Goal: Navigation & Orientation: Understand site structure

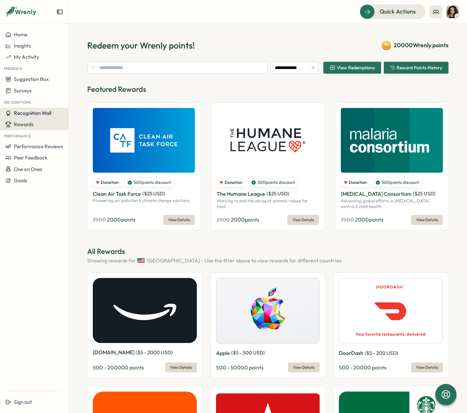
click at [21, 113] on span "Recognition Wall" at bounding box center [32, 113] width 37 height 6
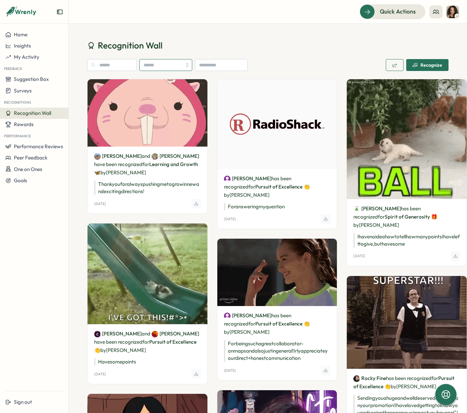
click at [160, 64] on input "search" at bounding box center [165, 65] width 53 height 12
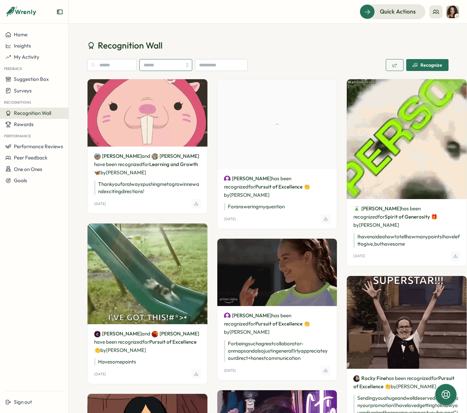
click at [160, 64] on input "search" at bounding box center [165, 65] width 53 height 12
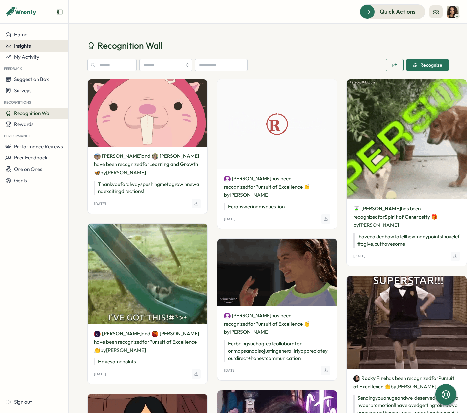
click at [33, 49] on button "Insights" at bounding box center [34, 45] width 68 height 11
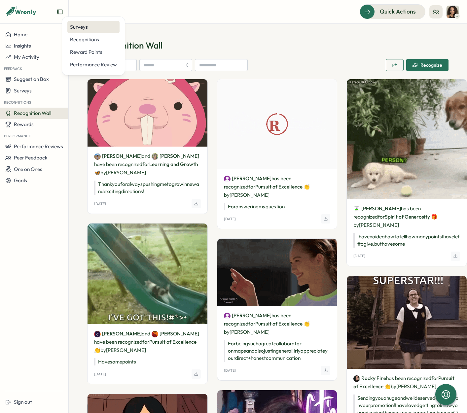
click at [99, 30] on div "Surveys" at bounding box center [93, 26] width 47 height 7
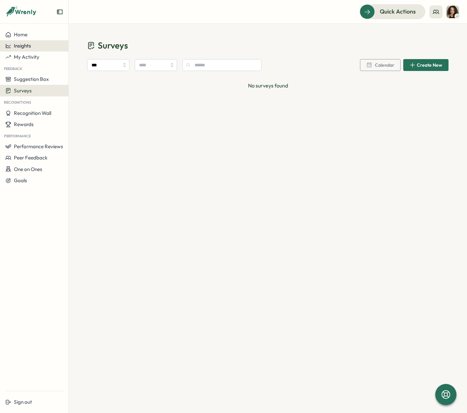
click at [22, 42] on button "Insights" at bounding box center [34, 45] width 68 height 11
click at [80, 41] on div "Recognitions" at bounding box center [93, 39] width 47 height 7
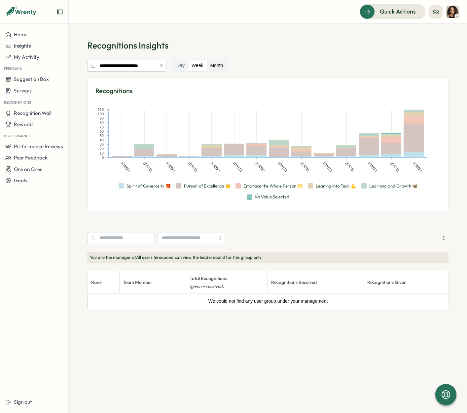
click at [215, 67] on label "Month" at bounding box center [216, 65] width 19 height 11
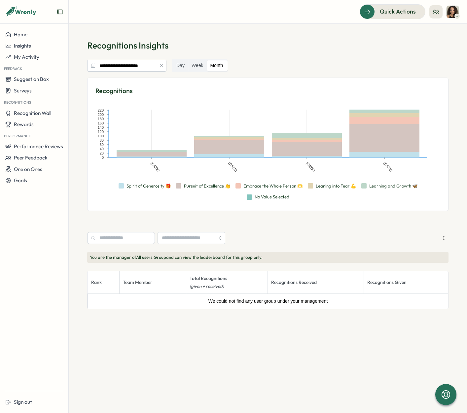
click at [158, 65] on button "button" at bounding box center [161, 65] width 7 height 7
click at [136, 69] on input "**********" at bounding box center [126, 66] width 79 height 12
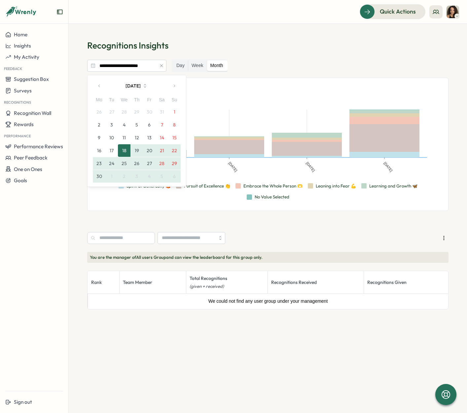
click at [146, 83] on icon "button" at bounding box center [145, 86] width 6 height 6
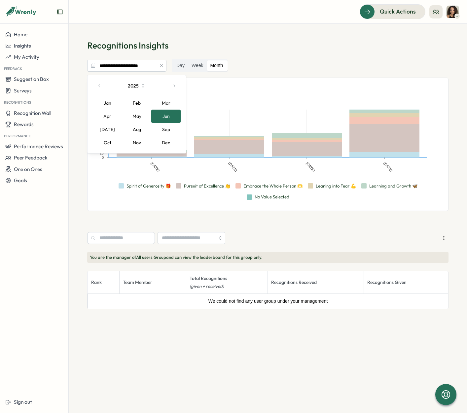
click at [113, 100] on button "Jan" at bounding box center [107, 102] width 29 height 13
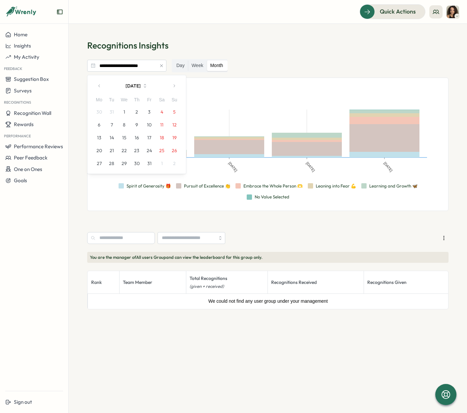
click at [123, 109] on button "1" at bounding box center [124, 112] width 13 height 13
click at [176, 87] on icon "button" at bounding box center [174, 85] width 5 height 5
click at [176, 85] on button "button" at bounding box center [173, 85] width 13 height 13
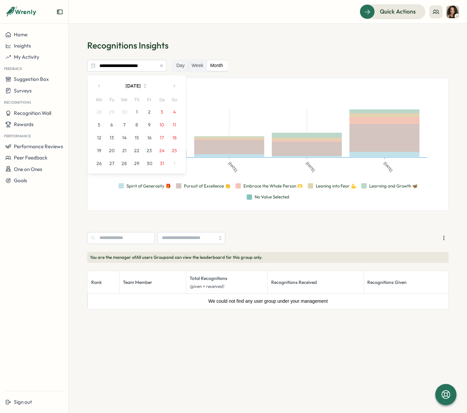
click at [176, 85] on button "button" at bounding box center [173, 85] width 13 height 13
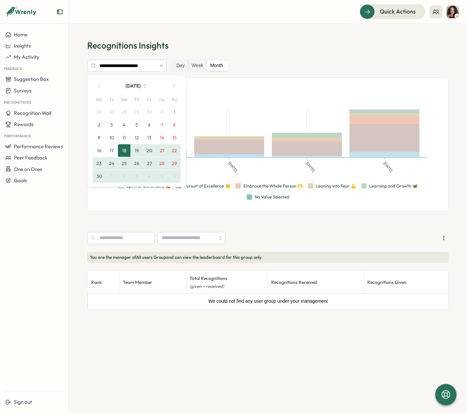
click at [176, 85] on button "button" at bounding box center [173, 85] width 13 height 13
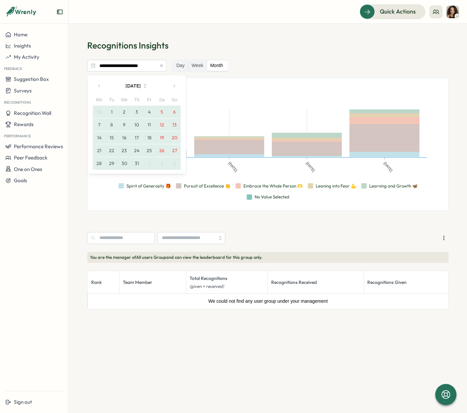
click at [176, 85] on button "button" at bounding box center [173, 85] width 13 height 13
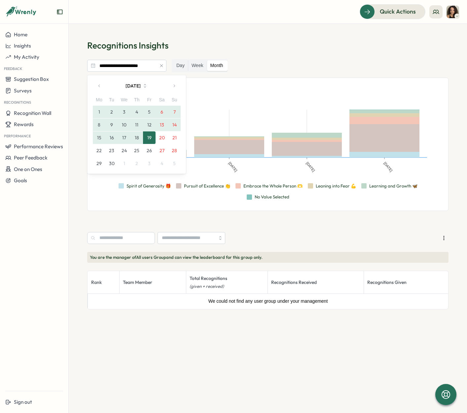
click at [145, 137] on button "19" at bounding box center [149, 137] width 13 height 13
type input "**********"
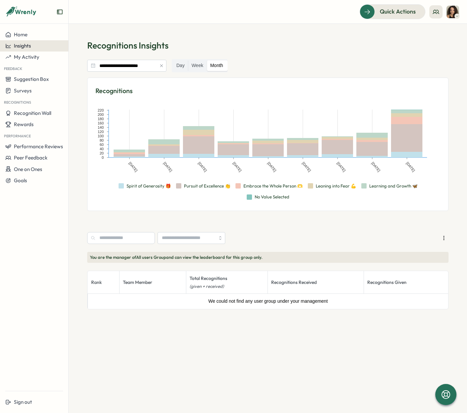
click at [26, 45] on span "Insights" at bounding box center [22, 46] width 17 height 6
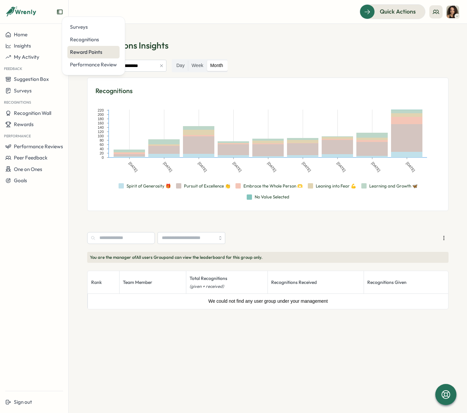
click at [84, 55] on div "Reward Points" at bounding box center [93, 51] width 47 height 7
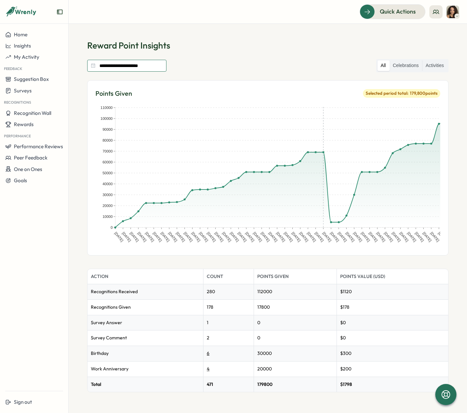
click at [113, 68] on input "**********" at bounding box center [126, 66] width 79 height 12
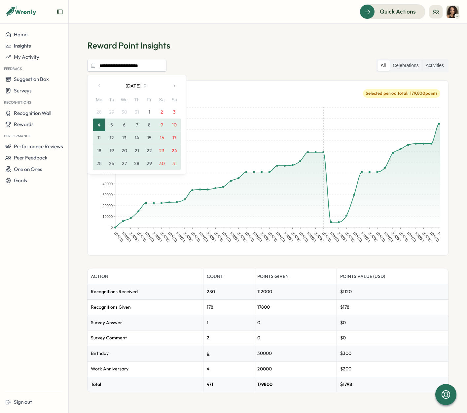
click at [100, 88] on icon "button" at bounding box center [99, 85] width 5 height 5
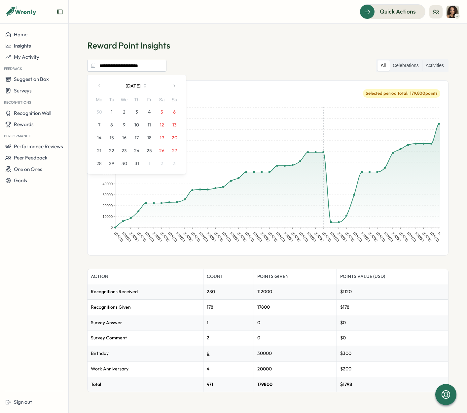
click at [100, 88] on icon "button" at bounding box center [99, 85] width 5 height 5
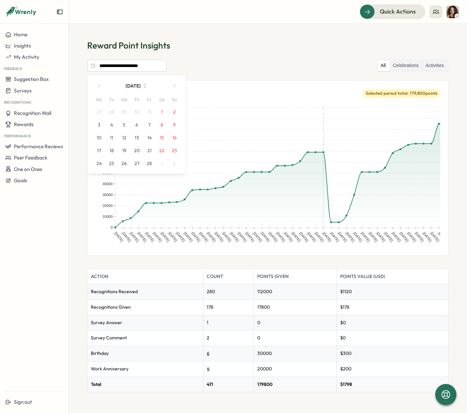
click at [100, 88] on icon "button" at bounding box center [99, 85] width 5 height 5
click at [123, 113] on button "1" at bounding box center [124, 112] width 13 height 13
click at [174, 86] on icon "button" at bounding box center [174, 85] width 5 height 5
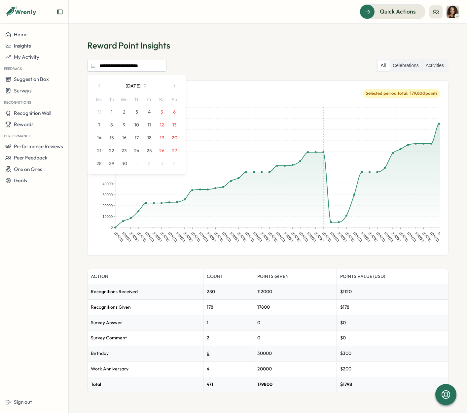
click at [174, 86] on icon "button" at bounding box center [174, 85] width 5 height 5
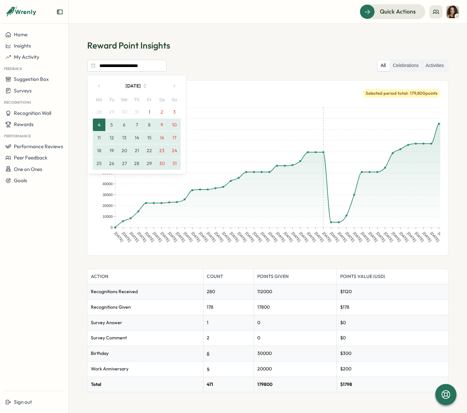
click at [174, 86] on icon "button" at bounding box center [174, 85] width 5 height 5
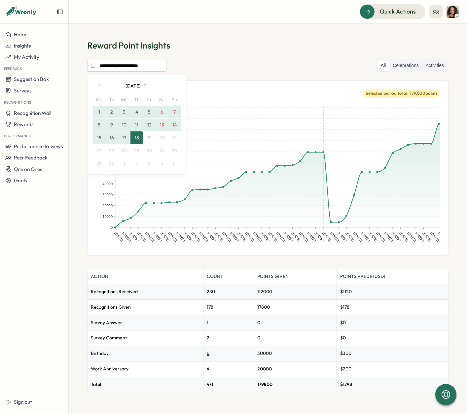
click at [137, 136] on button "18" at bounding box center [136, 137] width 13 height 13
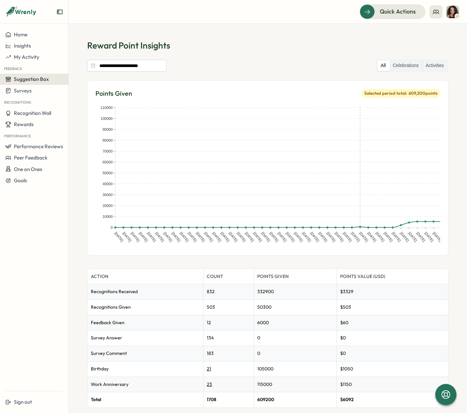
click at [34, 83] on button "Suggestion Box" at bounding box center [34, 79] width 68 height 11
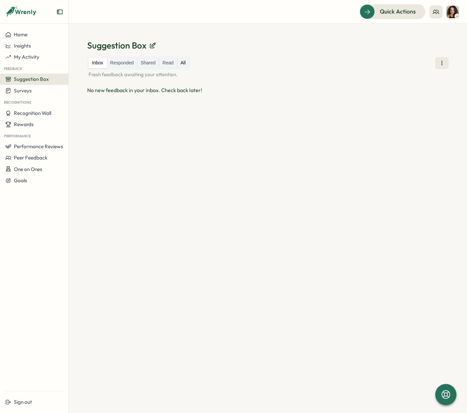
click at [186, 63] on label "All" at bounding box center [183, 63] width 12 height 11
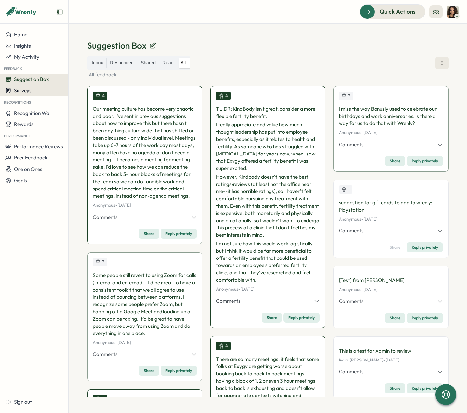
click at [41, 89] on div "Surveys" at bounding box center [34, 90] width 58 height 6
click at [69, 84] on div "Insights" at bounding box center [94, 84] width 54 height 13
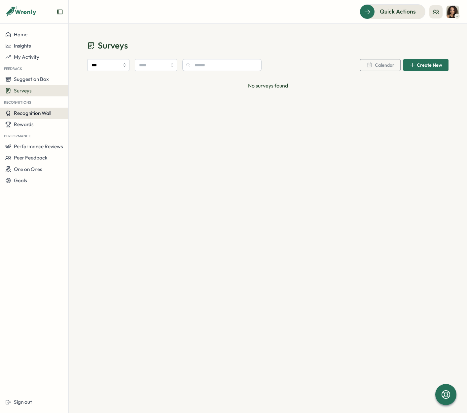
click at [24, 115] on span "Recognition Wall" at bounding box center [32, 113] width 37 height 6
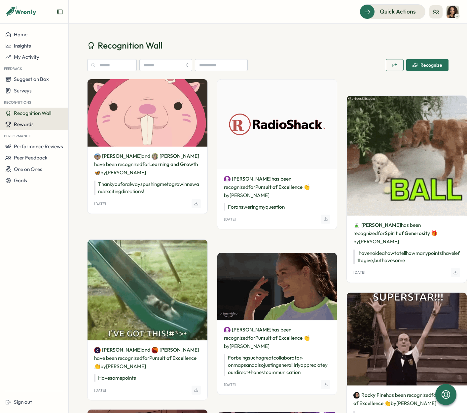
click at [23, 126] on span "Rewards" at bounding box center [24, 124] width 20 height 6
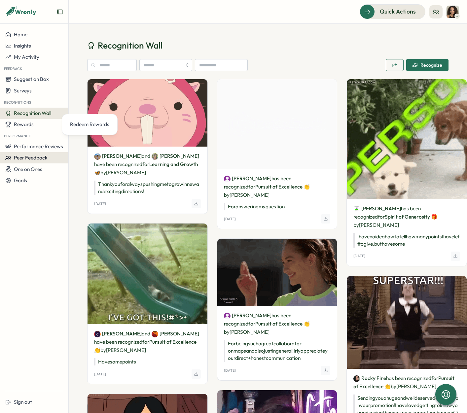
click at [30, 160] on span "Peer Feedback" at bounding box center [31, 157] width 34 height 6
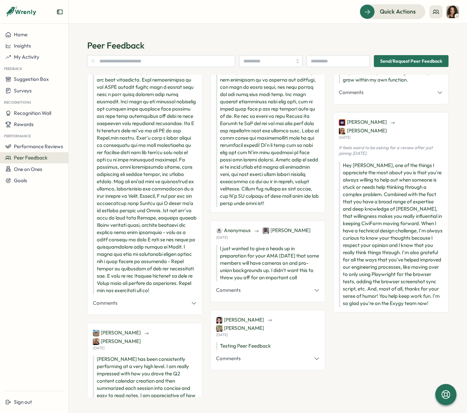
scroll to position [98, 0]
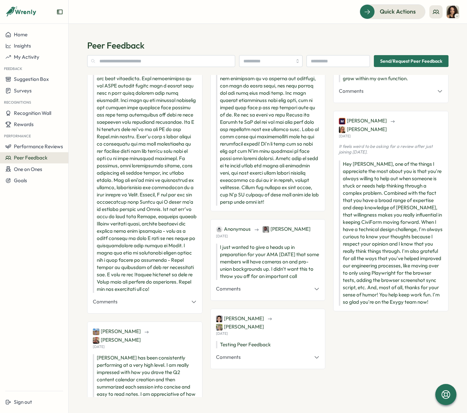
click at [313, 286] on icon "button" at bounding box center [316, 289] width 6 height 6
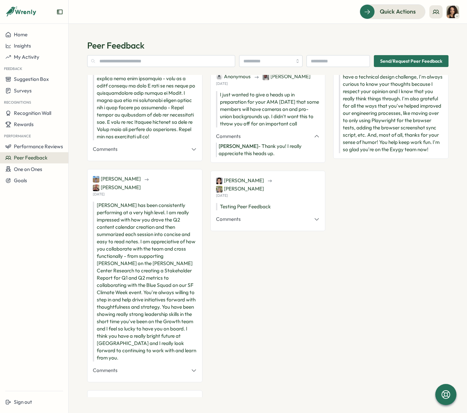
scroll to position [0, 0]
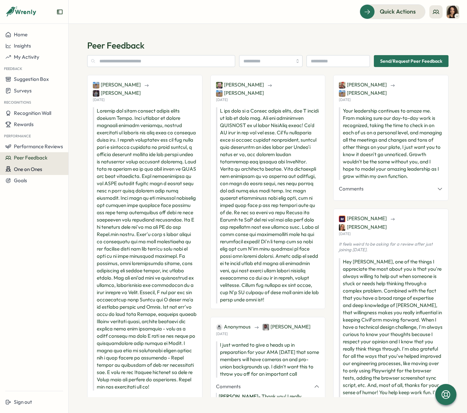
click at [25, 167] on span "One on Ones" at bounding box center [28, 169] width 28 height 6
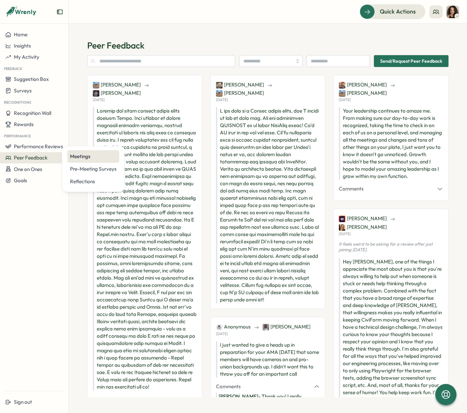
click at [80, 162] on div "Meetings" at bounding box center [93, 156] width 52 height 13
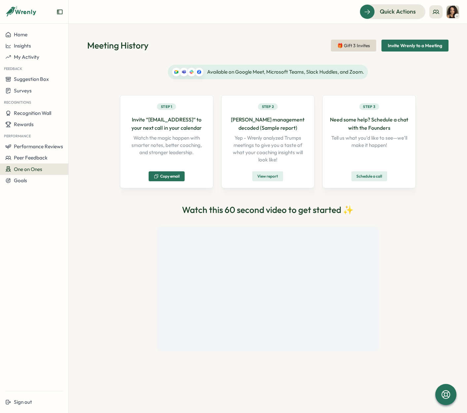
click at [50, 169] on div "One on Ones" at bounding box center [34, 169] width 58 height 6
click at [35, 208] on div "Home Insights My Activity Feedback Suggestion Box Surveys Recognitions Recognit…" at bounding box center [34, 207] width 68 height 356
click at [35, 180] on div "Goals" at bounding box center [34, 180] width 58 height 6
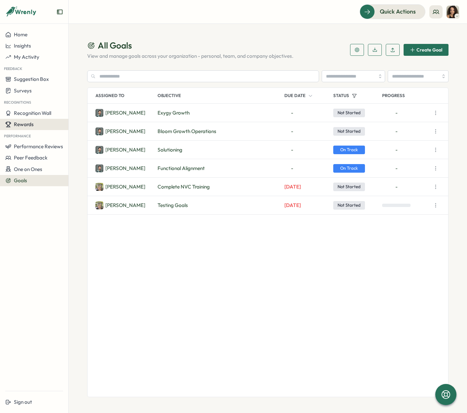
click at [23, 123] on span "Rewards" at bounding box center [24, 124] width 20 height 6
click at [81, 125] on div "Redeem Rewards" at bounding box center [89, 124] width 39 height 7
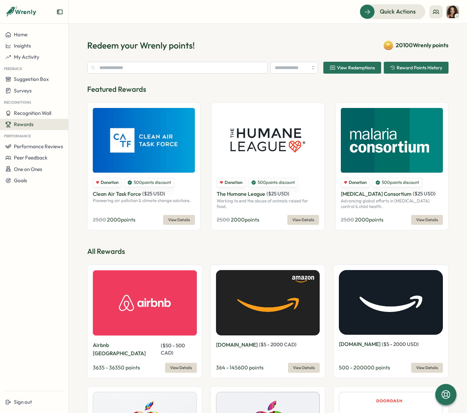
type input "**********"
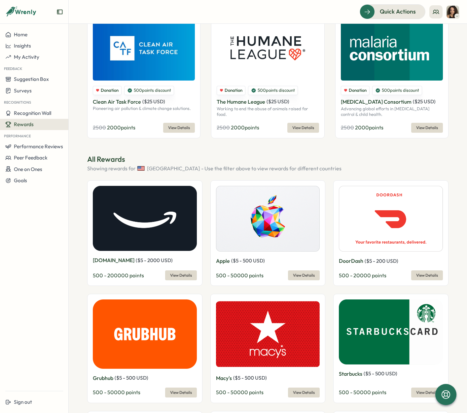
scroll to position [95, 0]
